Goal: Task Accomplishment & Management: Use online tool/utility

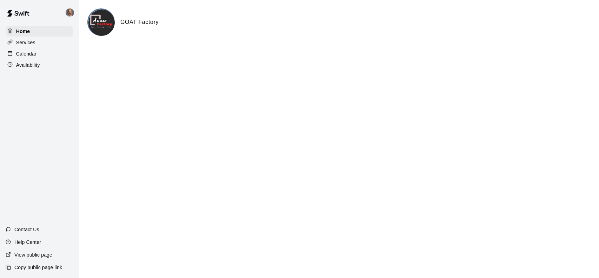
click at [42, 53] on div "Calendar" at bounding box center [40, 53] width 68 height 11
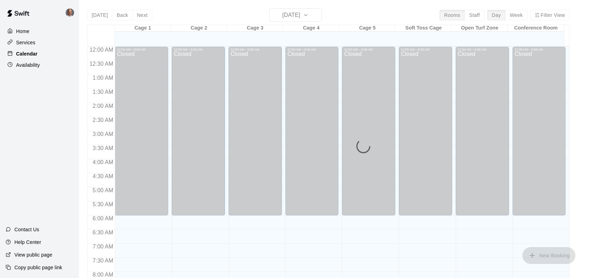
scroll to position [414, 0]
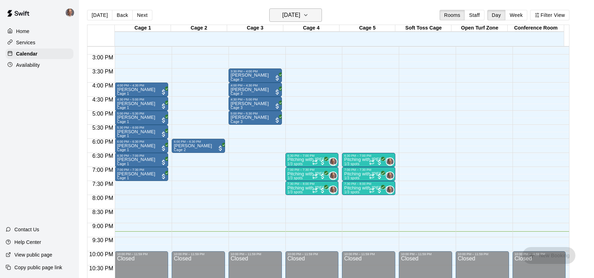
click at [309, 16] on icon "button" at bounding box center [306, 15] width 6 height 8
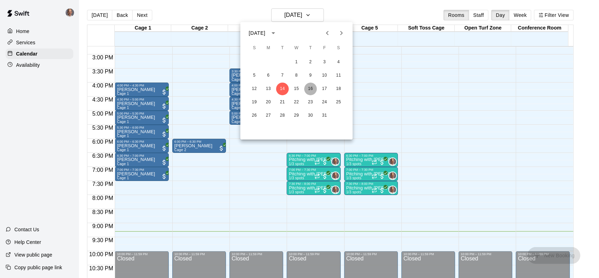
click at [311, 90] on button "16" at bounding box center [310, 89] width 13 height 13
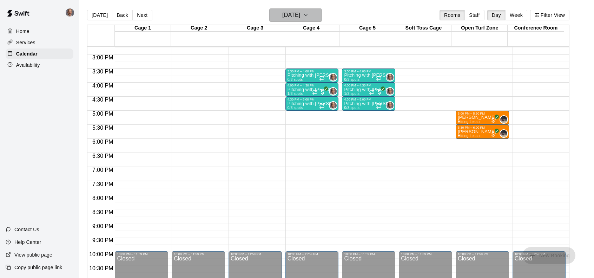
click at [309, 14] on icon "button" at bounding box center [306, 15] width 6 height 8
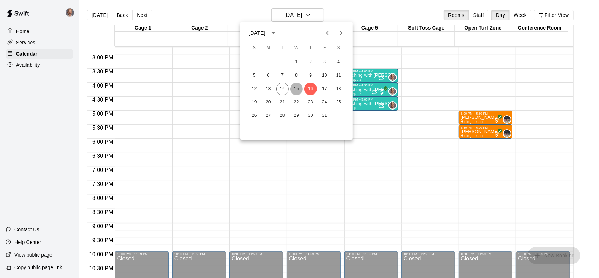
click at [295, 91] on button "15" at bounding box center [296, 89] width 13 height 13
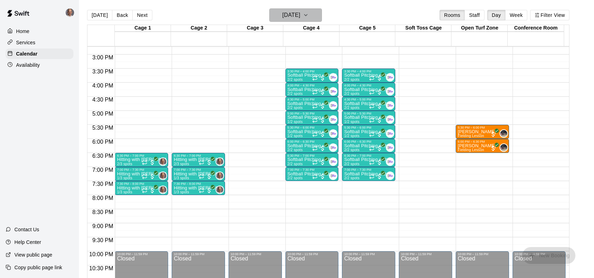
click at [309, 14] on icon "button" at bounding box center [306, 15] width 6 height 8
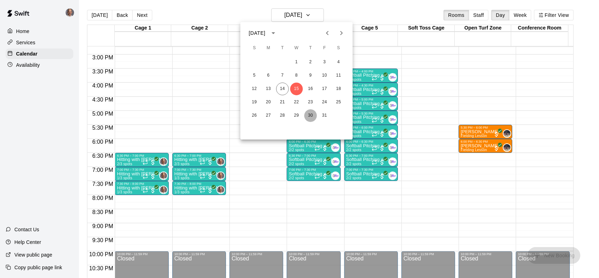
click at [310, 115] on button "30" at bounding box center [310, 115] width 13 height 13
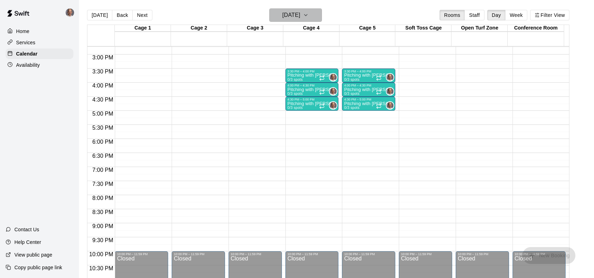
click at [309, 16] on icon "button" at bounding box center [306, 15] width 6 height 8
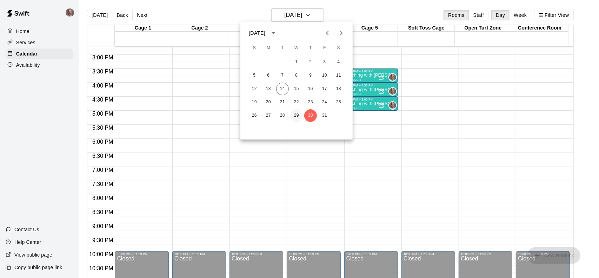
click at [300, 114] on button "29" at bounding box center [296, 115] width 13 height 13
